Goal: Transaction & Acquisition: Book appointment/travel/reservation

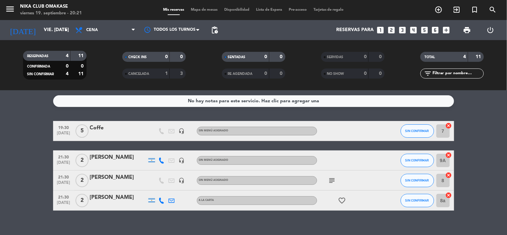
click at [392, 30] on icon "looks_two" at bounding box center [391, 30] width 9 height 9
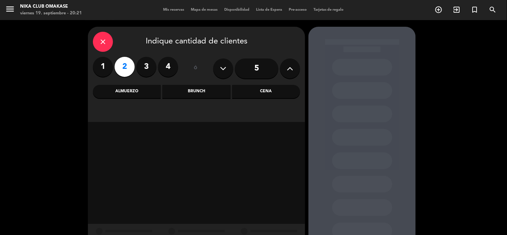
click at [261, 97] on div "Cena" at bounding box center [266, 91] width 68 height 13
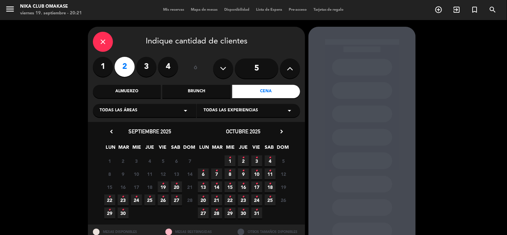
click at [164, 65] on label "4" at bounding box center [168, 67] width 20 height 20
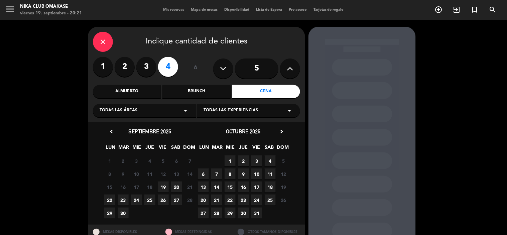
click at [161, 186] on span "19" at bounding box center [163, 187] width 11 height 11
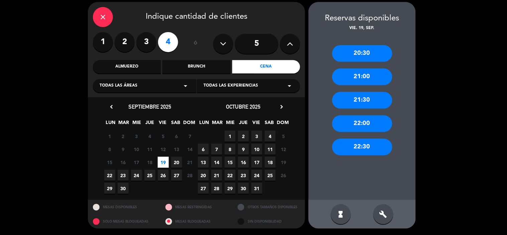
drag, startPoint x: 367, startPoint y: 98, endPoint x: 351, endPoint y: 98, distance: 15.7
click at [367, 98] on div "21:30" at bounding box center [362, 100] width 60 height 17
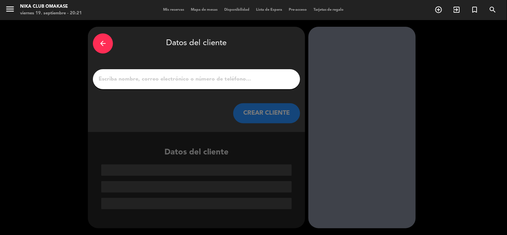
click at [158, 74] on div at bounding box center [196, 79] width 207 height 20
click at [155, 78] on input "1" at bounding box center [196, 79] width 197 height 9
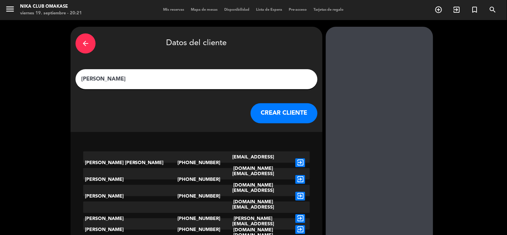
type input "[PERSON_NAME]"
click at [269, 111] on button "CREAR CLIENTE" at bounding box center [284, 113] width 67 height 20
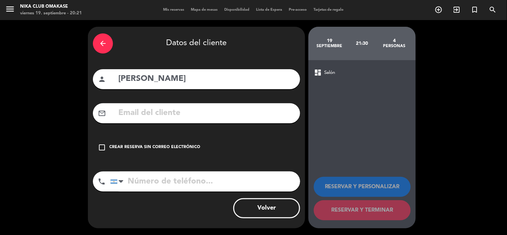
click at [100, 148] on icon "check_box_outline_blank" at bounding box center [102, 147] width 8 height 8
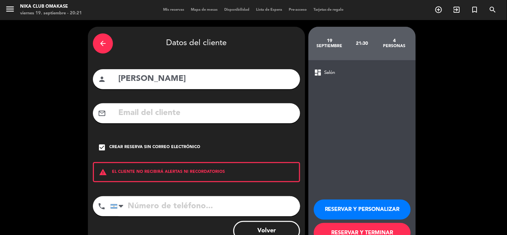
scroll to position [22, 0]
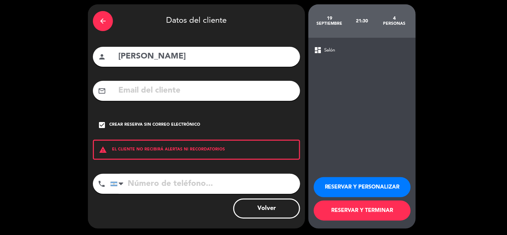
click at [350, 213] on button "RESERVAR Y TERMINAR" at bounding box center [362, 211] width 97 height 20
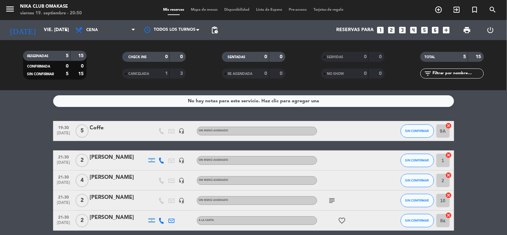
scroll to position [29, 0]
